Goal: Task Accomplishment & Management: Manage account settings

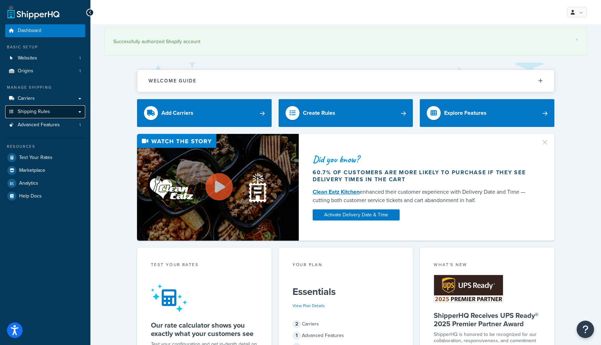
click at [57, 114] on link "Shipping Rules" at bounding box center [45, 111] width 80 height 13
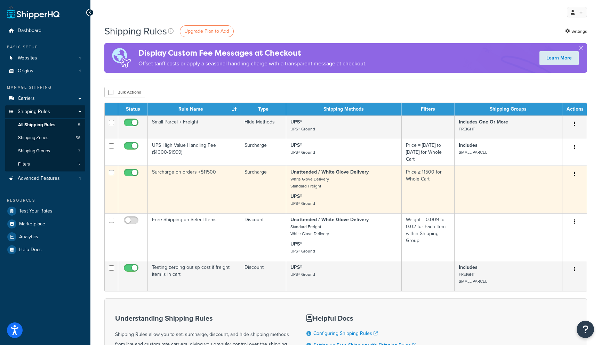
scroll to position [15, 0]
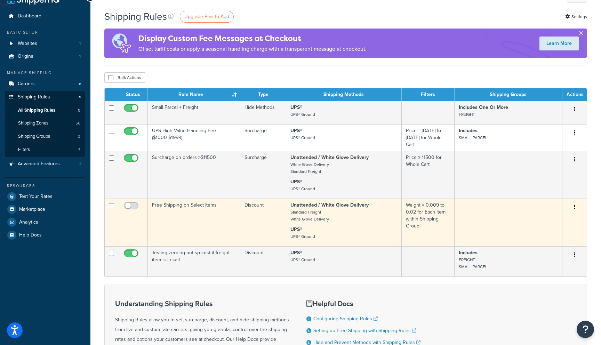
click at [111, 205] on input "checkbox" at bounding box center [111, 205] width 5 height 5
checkbox input "true"
click at [572, 206] on button "button" at bounding box center [575, 207] width 10 height 11
click at [555, 231] on link "Delete" at bounding box center [551, 235] width 55 height 14
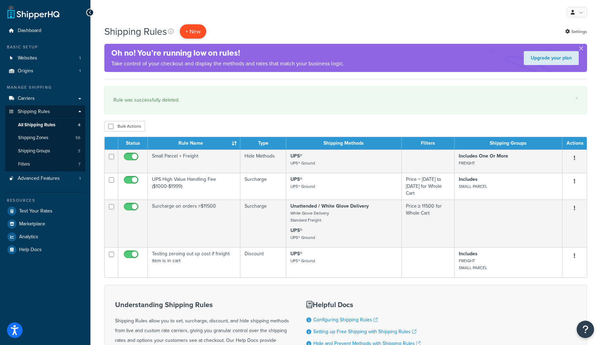
click at [188, 31] on p "+ New" at bounding box center [193, 31] width 26 height 14
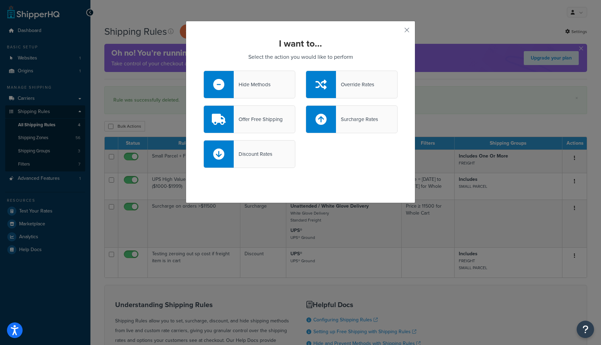
click at [260, 90] on div "Hide Methods" at bounding box center [250, 85] width 92 height 28
click at [0, 0] on input "Hide Methods" at bounding box center [0, 0] width 0 height 0
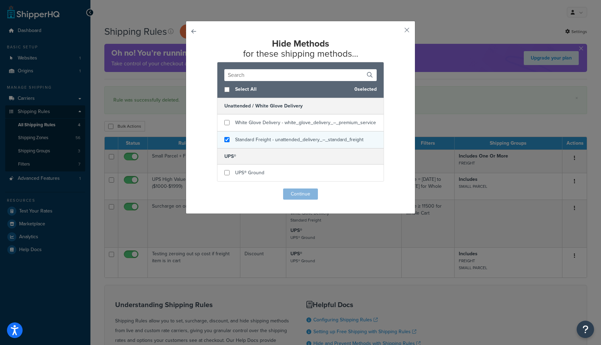
checkbox input "true"
click at [251, 138] on span "Standard Freight - unattended_delivery_–_standard_freight" at bounding box center [299, 139] width 128 height 7
click at [291, 192] on button "Continue" at bounding box center [300, 194] width 35 height 11
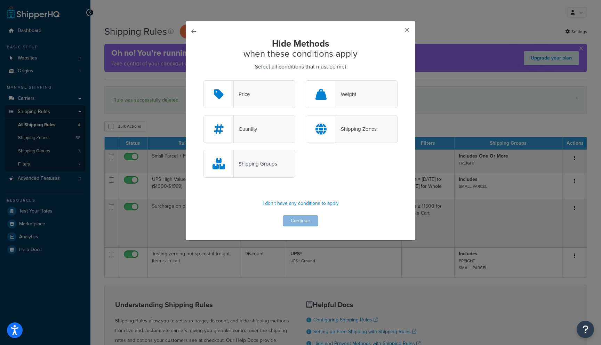
click at [249, 168] on div "Shipping Groups" at bounding box center [255, 164] width 43 height 10
click at [0, 0] on input "Shipping Groups" at bounding box center [0, 0] width 0 height 0
click at [293, 220] on button "Continue" at bounding box center [300, 220] width 35 height 11
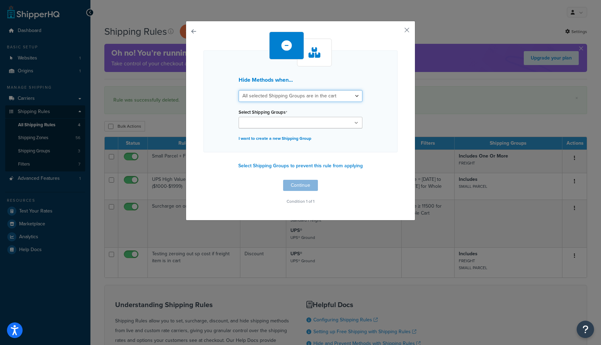
click at [298, 95] on select "All selected Shipping Groups are in the cart Any selected Shipping Groups are i…" at bounding box center [301, 96] width 124 height 12
click at [297, 124] on ul at bounding box center [301, 122] width 124 height 11
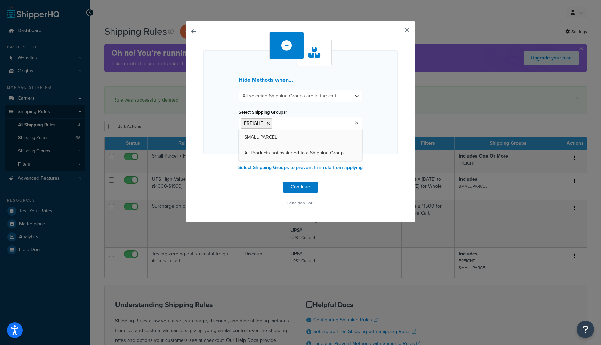
click at [368, 133] on div "Hide Methods when... All selected Shipping Groups are in the cart Any selected …" at bounding box center [301, 102] width 194 height 104
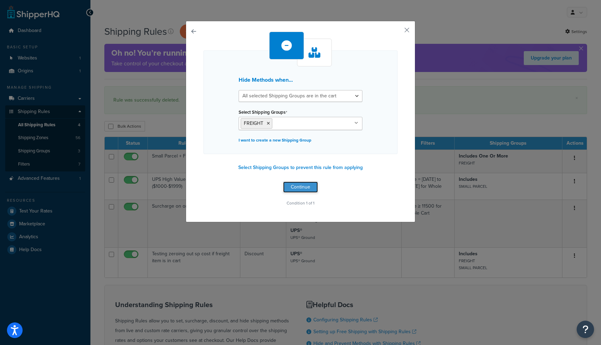
click at [303, 187] on button "Continue" at bounding box center [300, 187] width 35 height 11
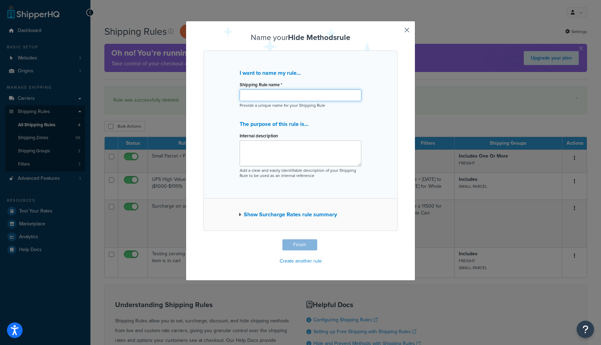
click at [285, 97] on input "Shipping Rule name *" at bounding box center [301, 95] width 122 height 12
type input "fix rates"
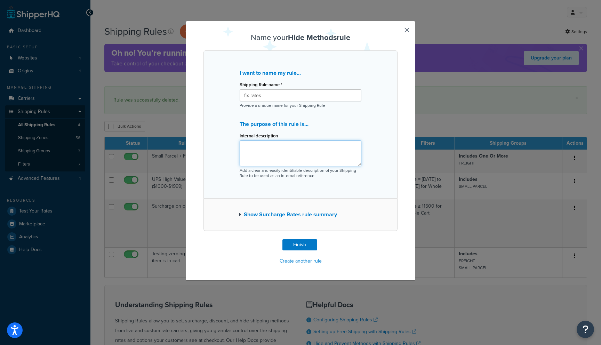
click at [295, 144] on textarea "Internal description" at bounding box center [301, 154] width 122 height 26
type textarea "need to fix standard fdreight rate"
click at [307, 242] on button "Finish" at bounding box center [300, 244] width 35 height 11
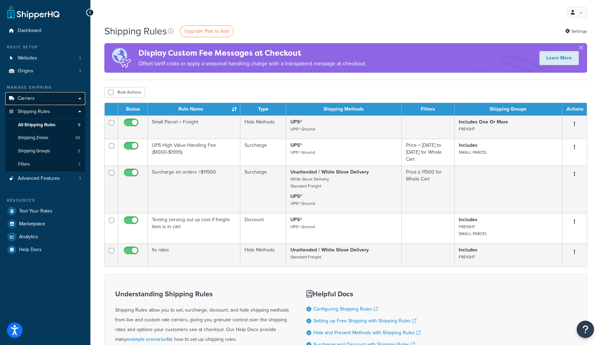
click at [50, 97] on link "Carriers" at bounding box center [45, 98] width 80 height 13
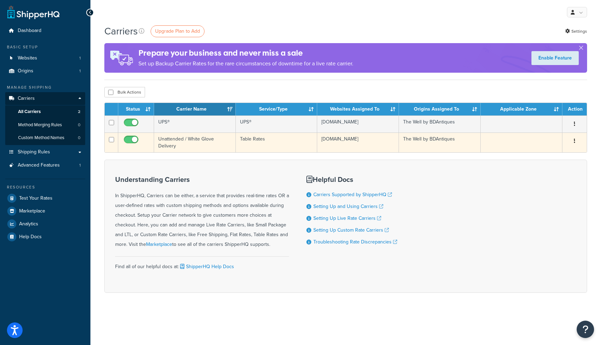
click at [576, 142] on button "button" at bounding box center [575, 141] width 10 height 11
click at [554, 156] on link "Edit" at bounding box center [546, 155] width 55 height 14
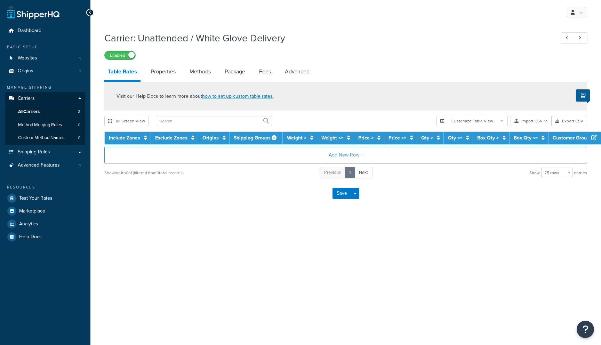
select select "25"
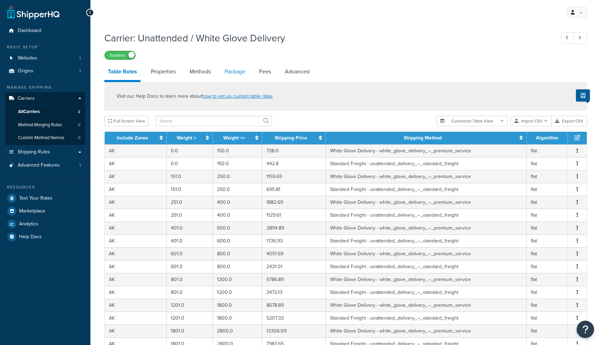
click at [231, 75] on link "Package" at bounding box center [234, 71] width 27 height 17
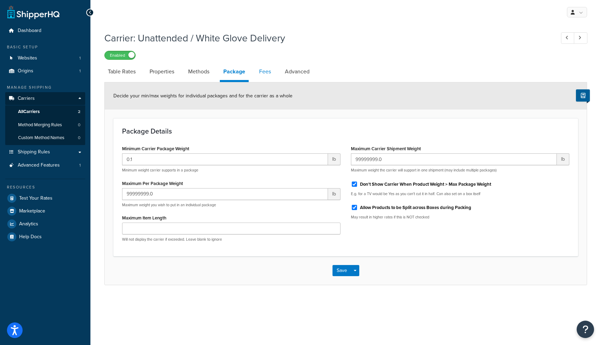
click at [259, 72] on link "Fees" at bounding box center [265, 71] width 19 height 17
select select "AFTER"
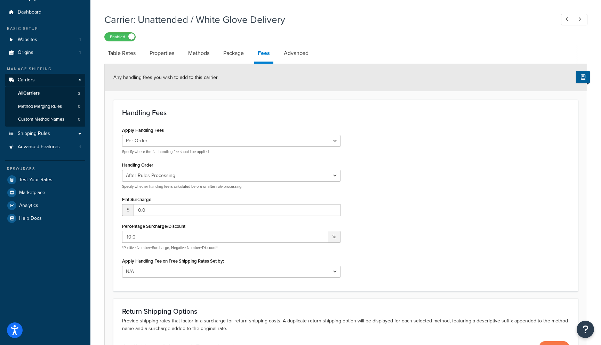
scroll to position [20, 0]
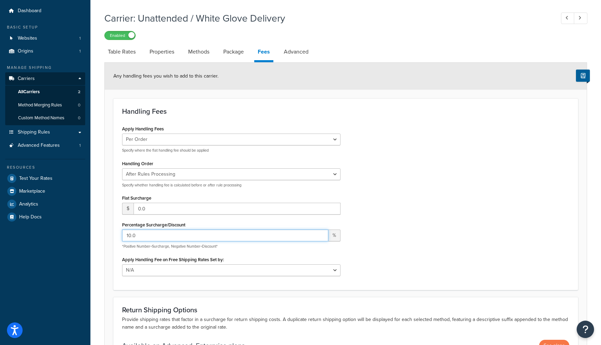
click at [190, 237] on input "10.0" at bounding box center [225, 236] width 206 height 12
drag, startPoint x: 190, startPoint y: 237, endPoint x: 103, endPoint y: 237, distance: 87.3
click at [103, 237] on div "Carrier: Unattended / White Glove Delivery Enabled Table Rates Properties Metho…" at bounding box center [345, 207] width 511 height 399
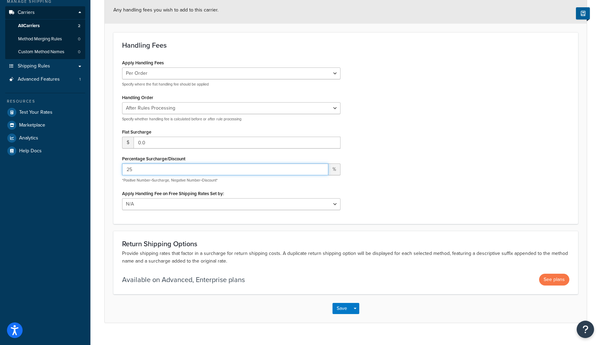
scroll to position [96, 0]
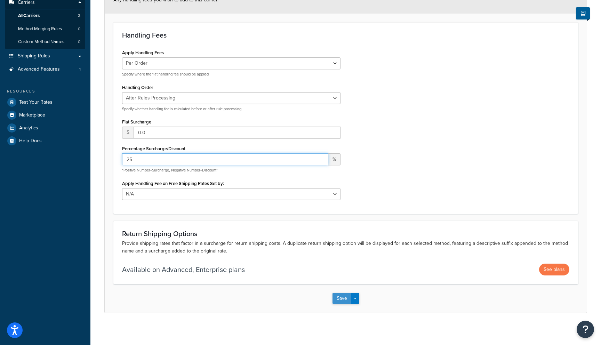
type input "25"
click at [342, 296] on button "Save" at bounding box center [342, 298] width 19 height 11
